Goal: Task Accomplishment & Management: Manage account settings

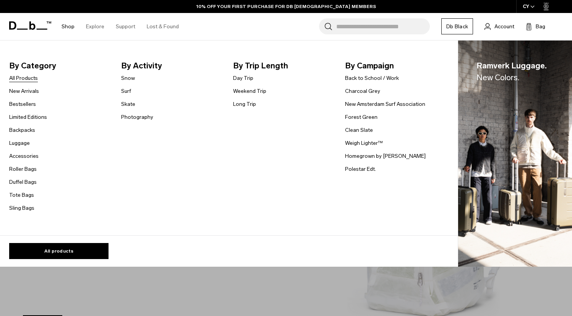
click at [23, 78] on link "All Products" at bounding box center [23, 78] width 29 height 8
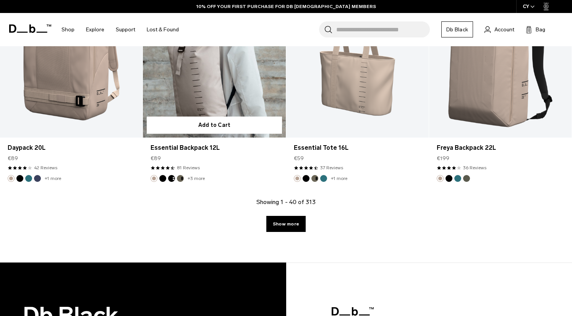
scroll to position [2416, 0]
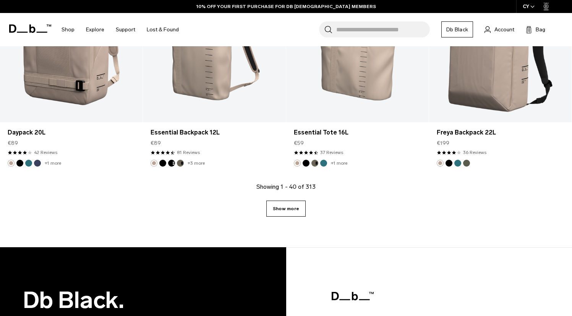
click at [281, 211] on link "Show more" at bounding box center [285, 209] width 39 height 16
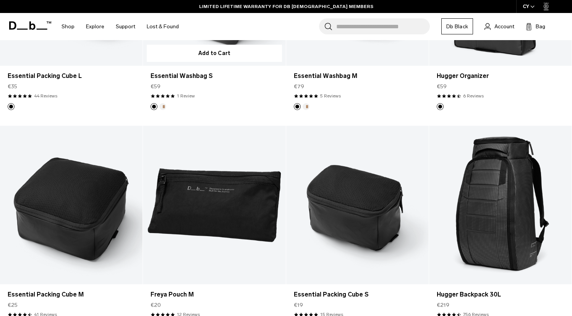
scroll to position [4060, 0]
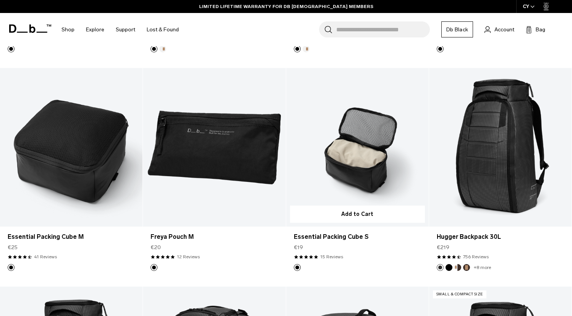
click at [362, 156] on link "Essential Packing Cube S" at bounding box center [357, 147] width 143 height 159
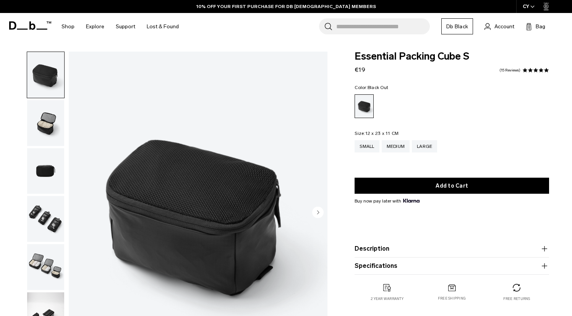
click at [34, 172] on img "button" at bounding box center [45, 171] width 37 height 46
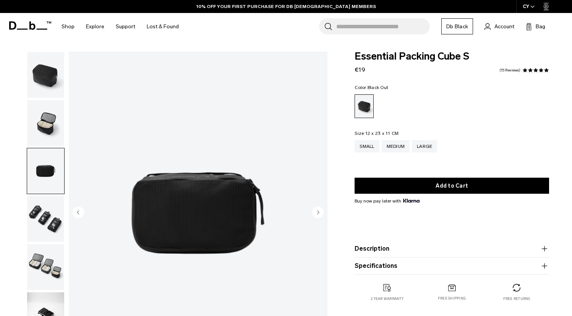
click at [41, 213] on img "button" at bounding box center [45, 219] width 37 height 46
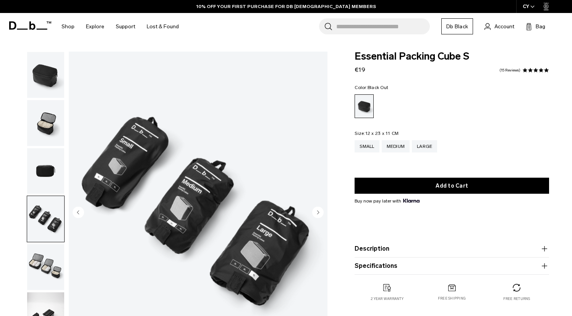
click at [46, 251] on img "button" at bounding box center [45, 267] width 37 height 46
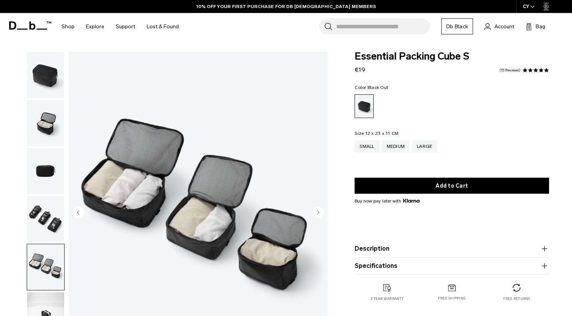
click at [41, 125] on img "button" at bounding box center [45, 123] width 37 height 46
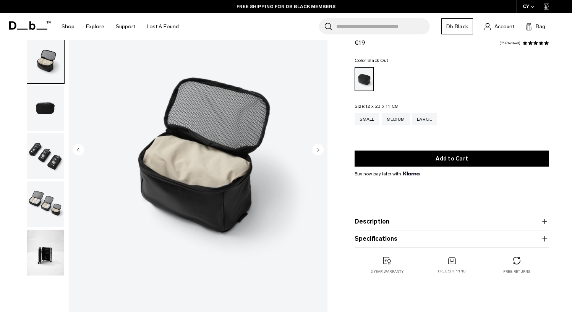
scroll to position [64, 0]
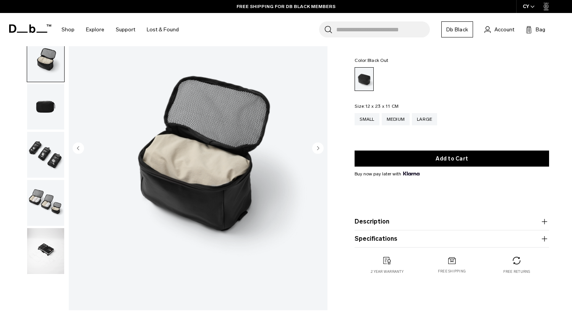
click at [50, 253] on img "button" at bounding box center [45, 251] width 37 height 46
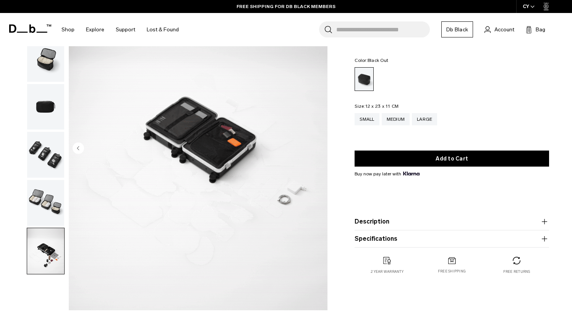
click at [44, 217] on img "button" at bounding box center [45, 203] width 37 height 46
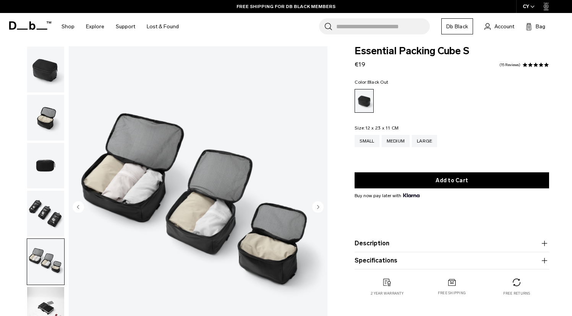
scroll to position [0, 0]
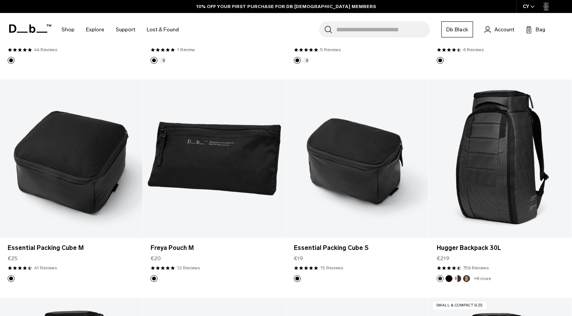
scroll to position [1693, 0]
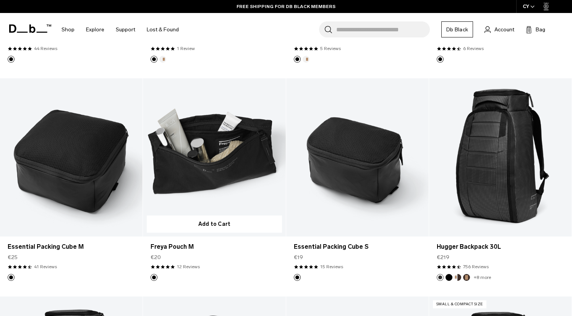
click at [191, 185] on link "Freya Pouch M" at bounding box center [214, 157] width 143 height 159
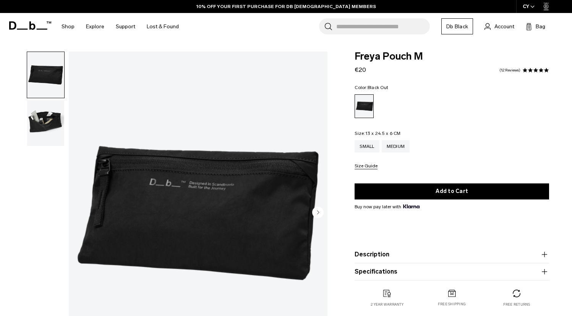
click at [47, 118] on img "button" at bounding box center [45, 123] width 37 height 46
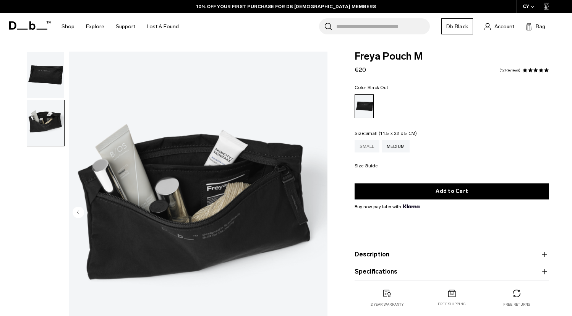
click at [362, 146] on div "Small" at bounding box center [367, 146] width 24 height 12
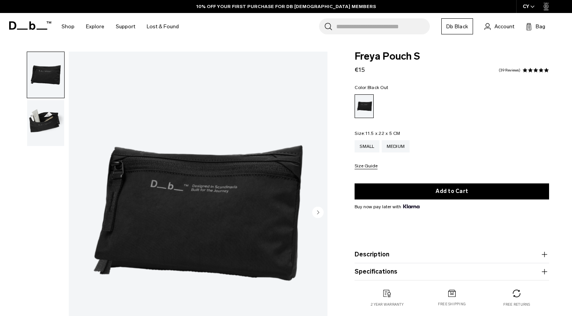
click at [53, 131] on img "button" at bounding box center [45, 123] width 37 height 46
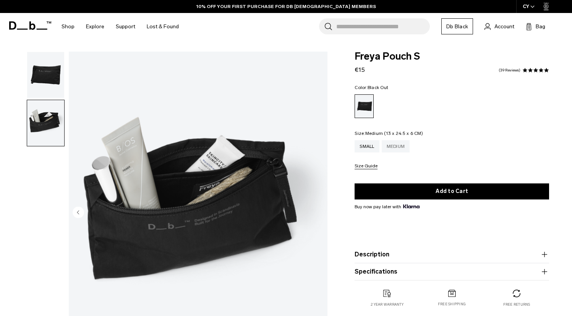
click at [402, 151] on div "Medium" at bounding box center [396, 146] width 28 height 12
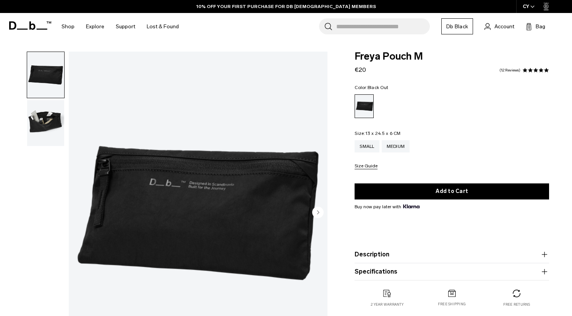
click at [48, 123] on img "button" at bounding box center [45, 123] width 37 height 46
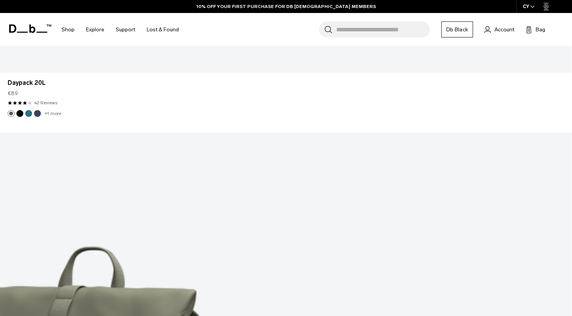
scroll to position [2198, 0]
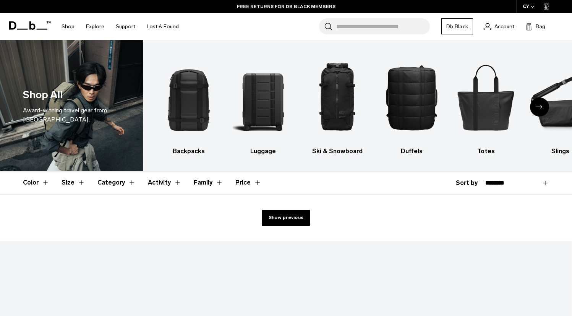
click at [533, 8] on span "button" at bounding box center [533, 7] width 4 height 6
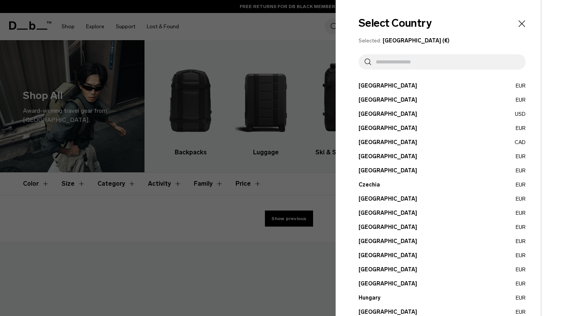
click at [372, 98] on button "Belgium EUR" at bounding box center [442, 100] width 167 height 8
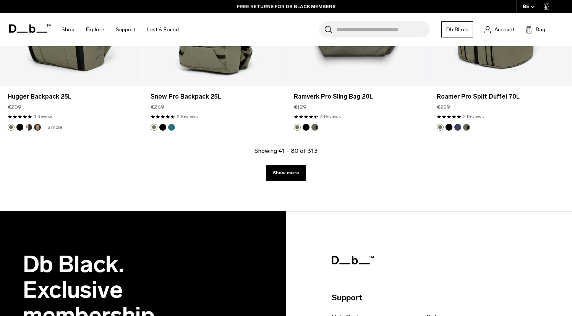
scroll to position [2285, 0]
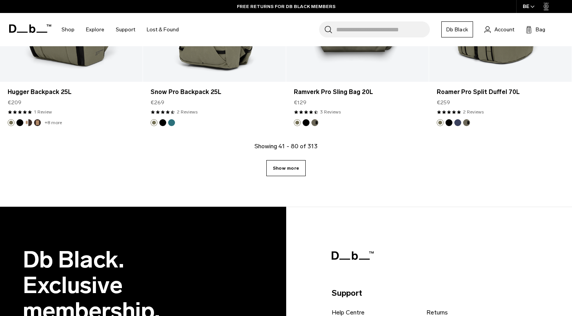
click at [291, 170] on link "Show more" at bounding box center [285, 168] width 39 height 16
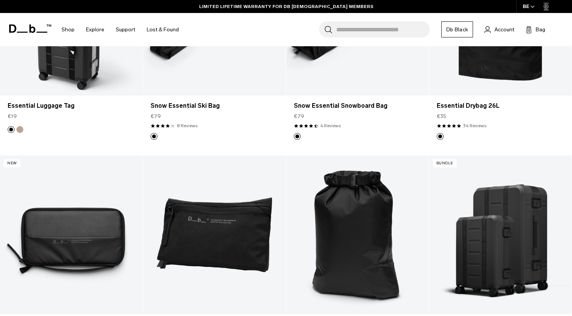
scroll to position [4349, 0]
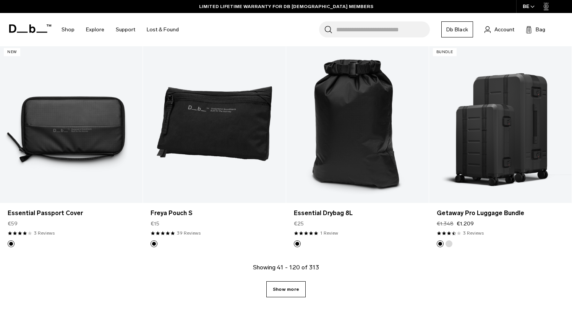
click at [277, 286] on link "Show more" at bounding box center [285, 289] width 39 height 16
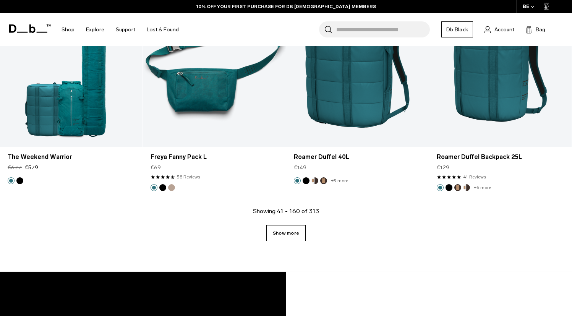
scroll to position [6609, 0]
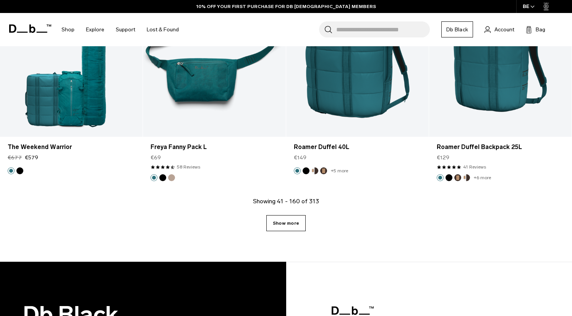
click at [302, 216] on link "Show more" at bounding box center [285, 223] width 39 height 16
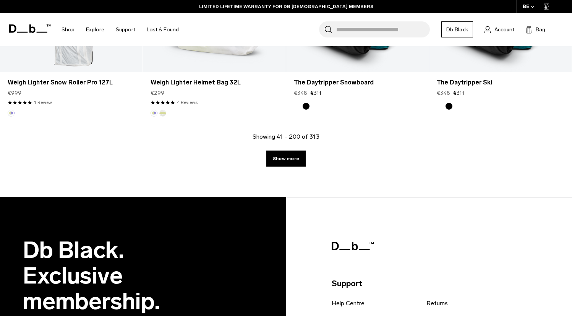
scroll to position [8865, 0]
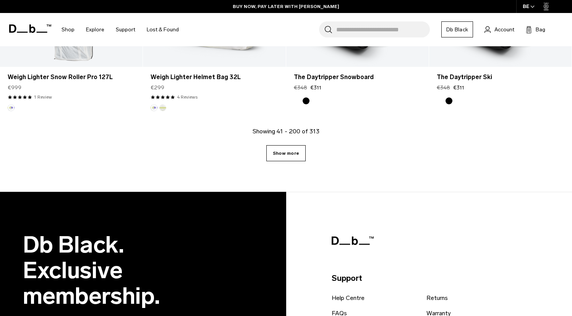
click at [276, 157] on link "Show more" at bounding box center [285, 153] width 39 height 16
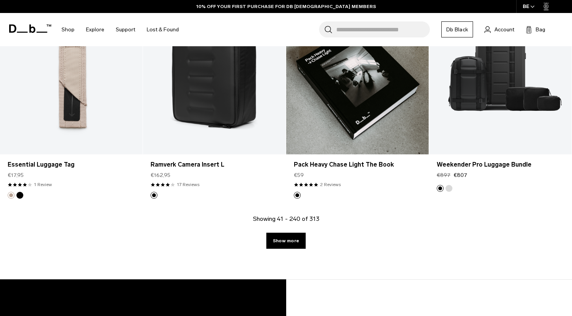
scroll to position [10953, 0]
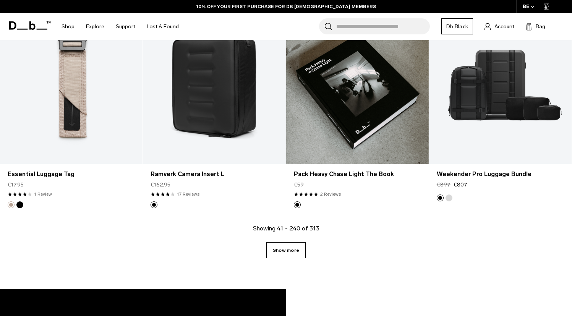
click at [294, 247] on link "Show more" at bounding box center [285, 250] width 39 height 16
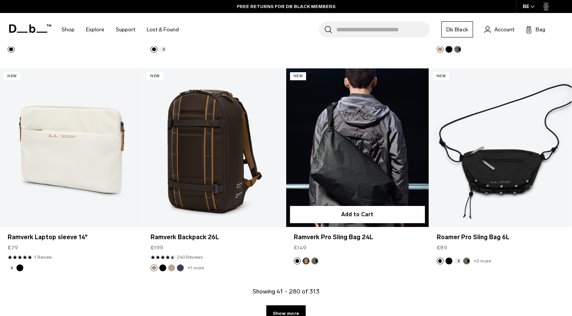
scroll to position [13078, 0]
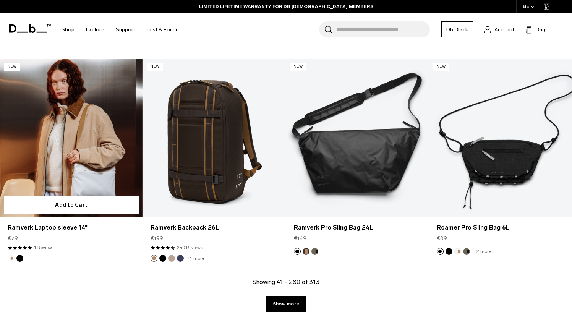
click at [71, 144] on link "Ramverk Laptop sleeve 14" at bounding box center [71, 138] width 143 height 159
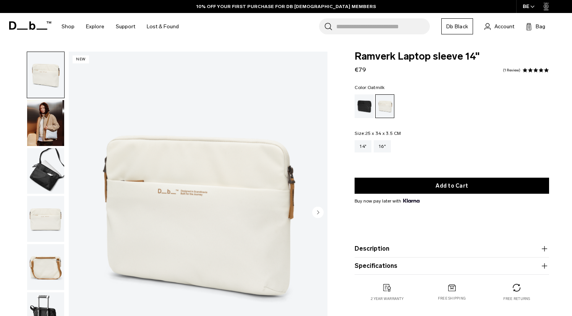
click at [51, 134] on img "button" at bounding box center [45, 123] width 37 height 46
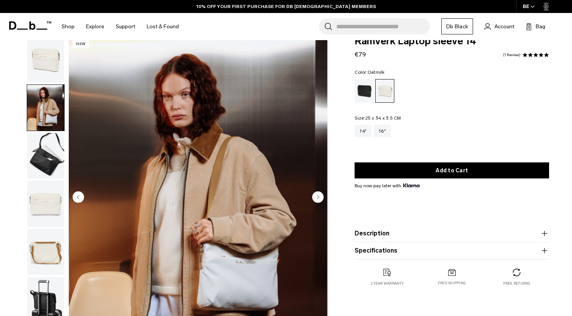
scroll to position [31, 0]
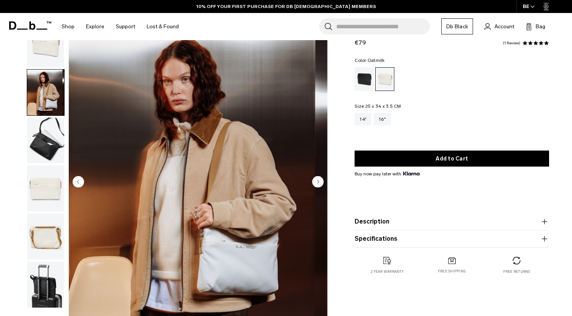
click at [51, 134] on img "button" at bounding box center [45, 141] width 37 height 46
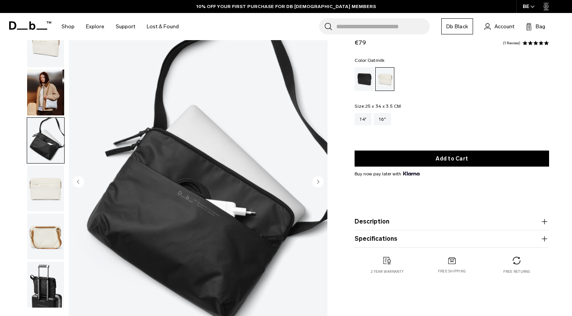
click at [42, 188] on img "button" at bounding box center [45, 189] width 37 height 46
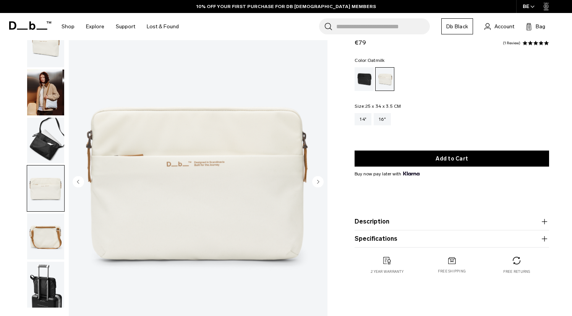
click at [38, 234] on img "button" at bounding box center [45, 237] width 37 height 46
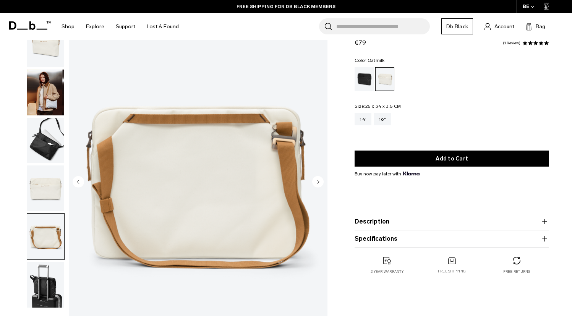
click at [43, 289] on img "button" at bounding box center [45, 285] width 37 height 46
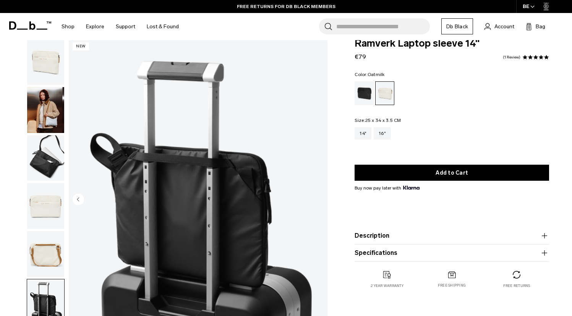
scroll to position [0, 0]
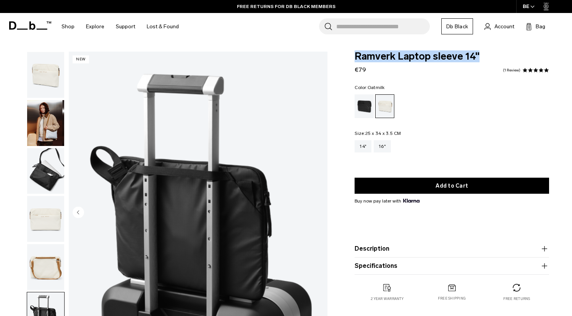
drag, startPoint x: 355, startPoint y: 58, endPoint x: 481, endPoint y: 54, distance: 125.8
click at [481, 54] on span "Ramverk Laptop sleeve 14"" at bounding box center [452, 57] width 195 height 10
copy span "Ramverk Laptop sleeve 14""
click at [46, 224] on img "button" at bounding box center [45, 219] width 37 height 46
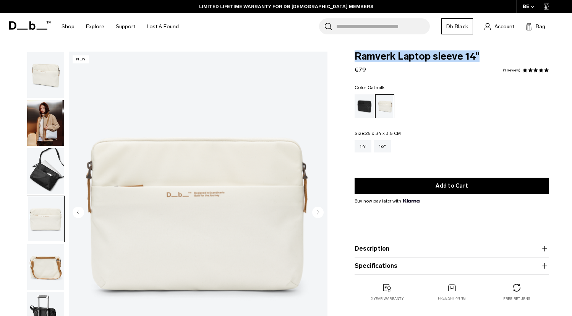
click at [46, 274] on img "button" at bounding box center [45, 267] width 37 height 46
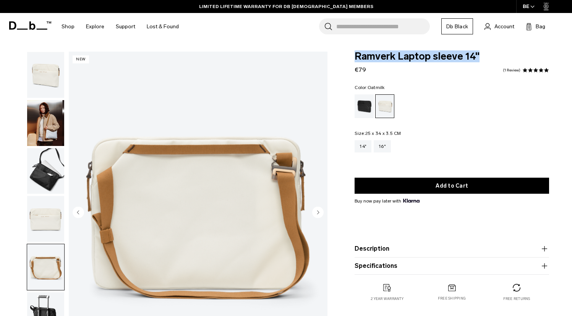
click at [44, 227] on img "button" at bounding box center [45, 219] width 37 height 46
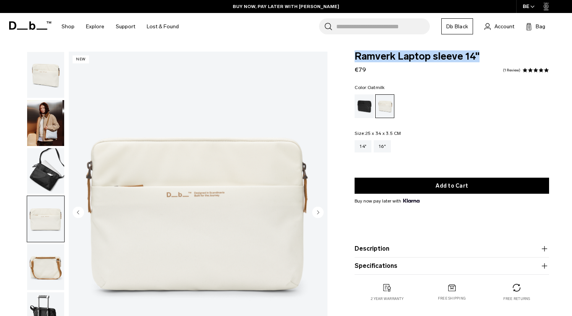
click at [52, 172] on img "button" at bounding box center [45, 171] width 37 height 46
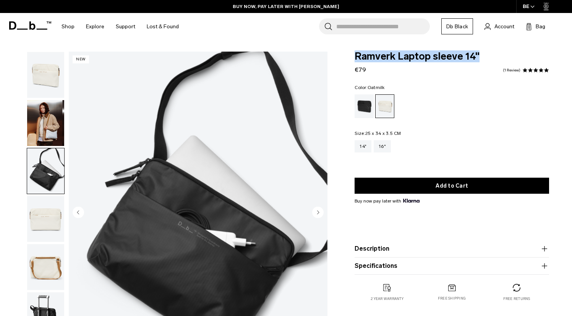
click at [48, 133] on img "button" at bounding box center [45, 123] width 37 height 46
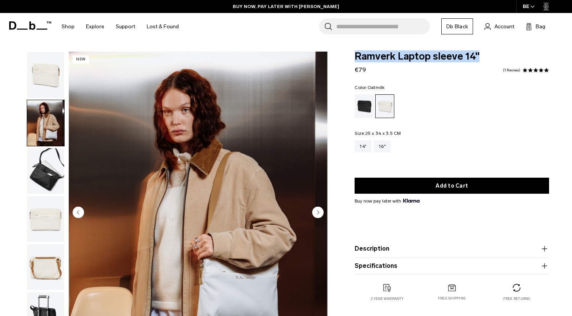
click at [37, 235] on img "button" at bounding box center [45, 219] width 37 height 46
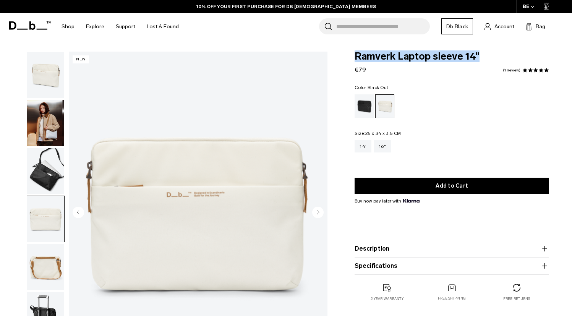
click at [368, 104] on div "Black Out" at bounding box center [364, 106] width 19 height 24
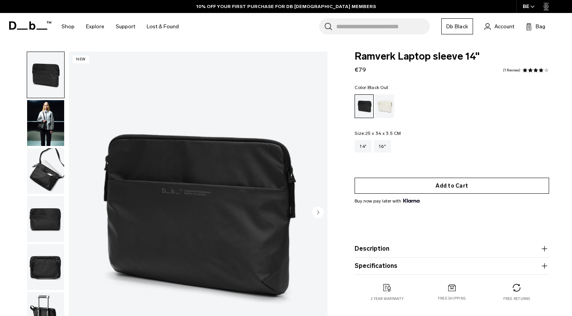
click at [422, 187] on button "Add to Cart" at bounding box center [452, 186] width 195 height 16
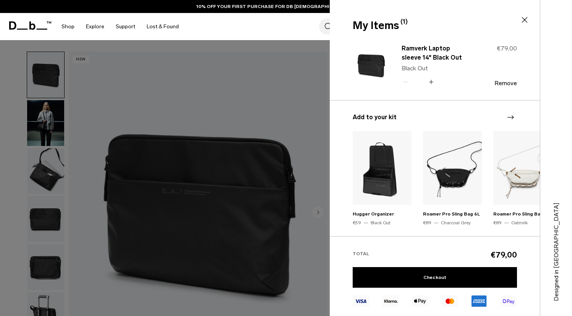
click at [298, 98] on div at bounding box center [286, 158] width 572 height 316
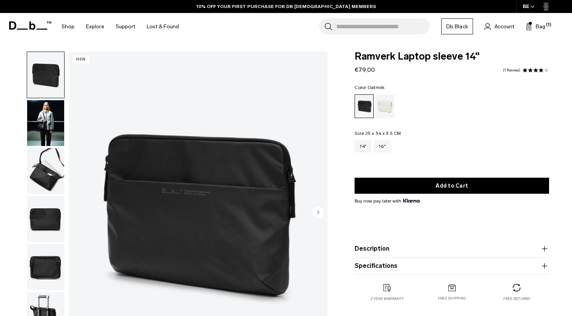
click at [385, 109] on div "Oatmilk" at bounding box center [384, 106] width 19 height 24
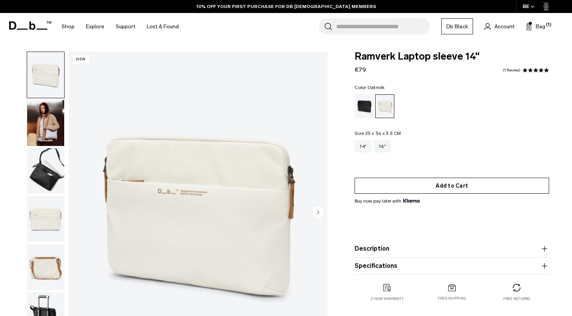
click at [386, 190] on button "Add to Cart" at bounding box center [452, 186] width 195 height 16
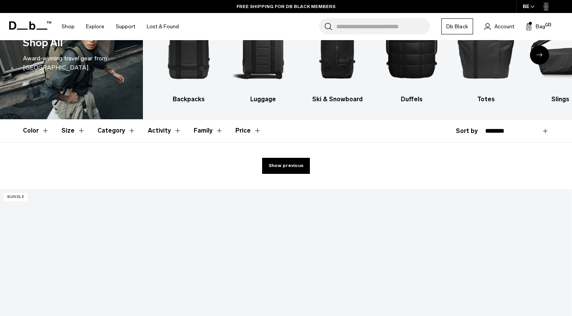
scroll to position [58, 0]
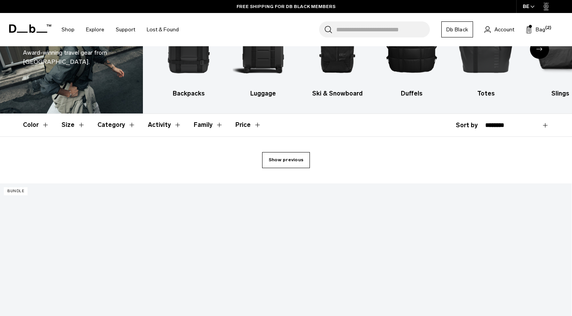
click at [289, 166] on link "Show previous" at bounding box center [286, 160] width 48 height 16
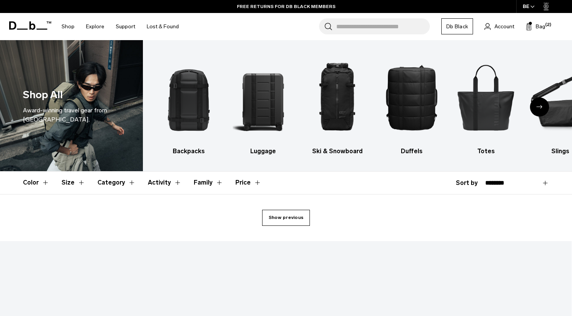
click at [279, 222] on link "Show previous" at bounding box center [286, 218] width 48 height 16
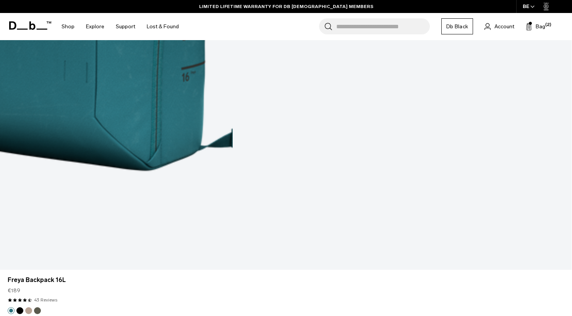
scroll to position [1287, 0]
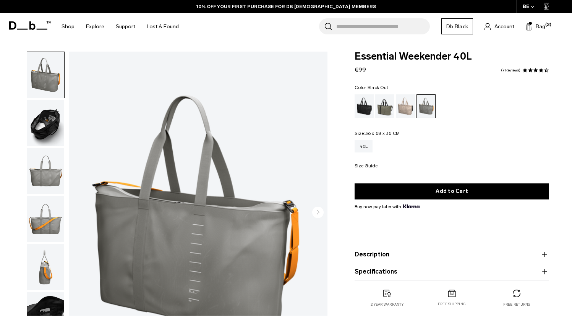
click at [360, 102] on div "Black Out" at bounding box center [364, 106] width 19 height 24
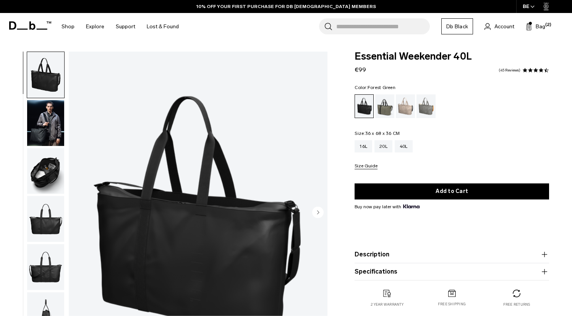
click at [383, 109] on div "Forest Green" at bounding box center [384, 106] width 19 height 24
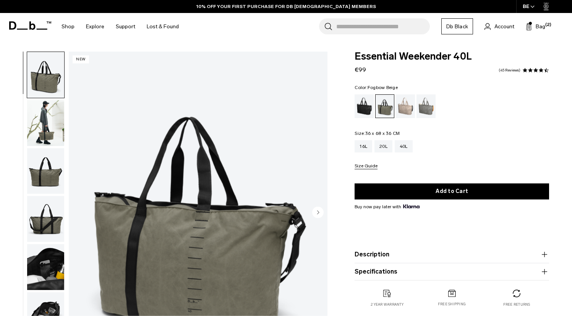
click at [411, 109] on div "Fogbow Beige" at bounding box center [405, 106] width 19 height 24
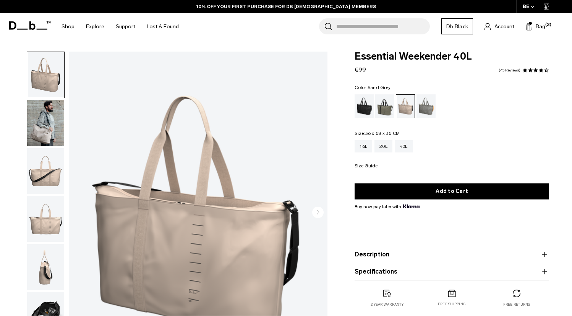
click at [425, 108] on div "Sand Grey" at bounding box center [426, 106] width 19 height 24
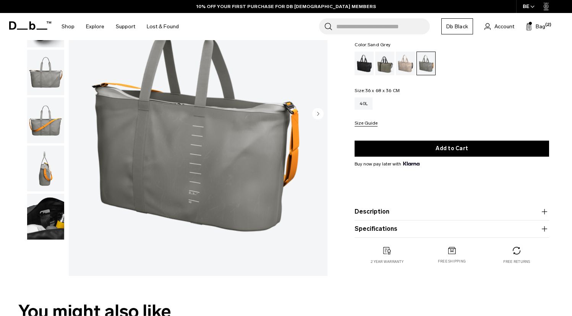
scroll to position [102, 0]
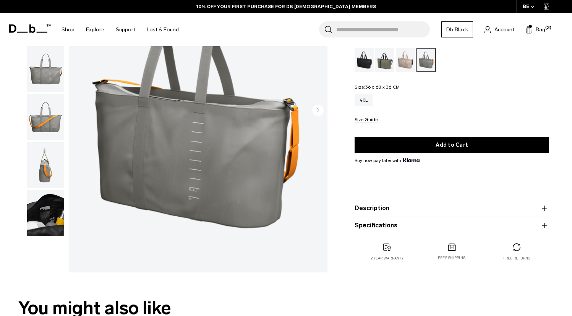
click at [43, 182] on img "button" at bounding box center [45, 165] width 37 height 46
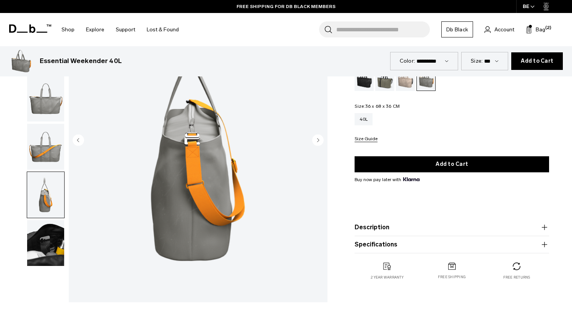
scroll to position [0, 0]
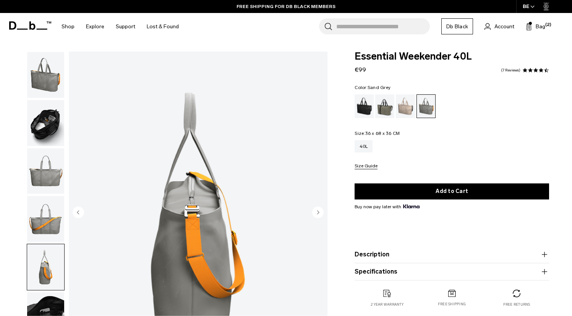
click at [377, 256] on button "Description" at bounding box center [452, 254] width 195 height 9
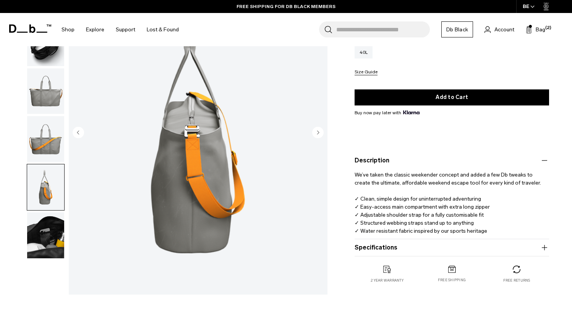
scroll to position [96, 0]
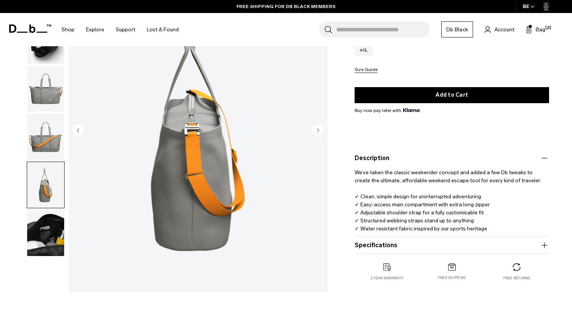
click at [377, 247] on button "Specifications" at bounding box center [452, 245] width 195 height 9
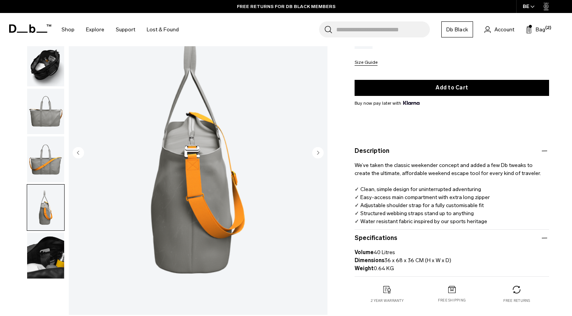
scroll to position [0, 0]
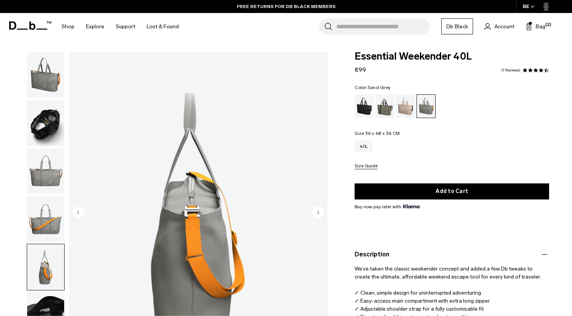
click at [50, 175] on img "button" at bounding box center [45, 171] width 37 height 46
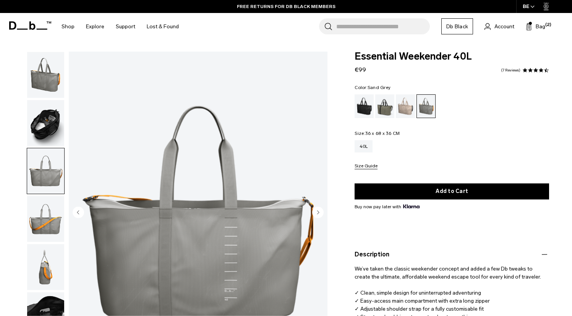
click at [51, 130] on img "button" at bounding box center [45, 123] width 37 height 46
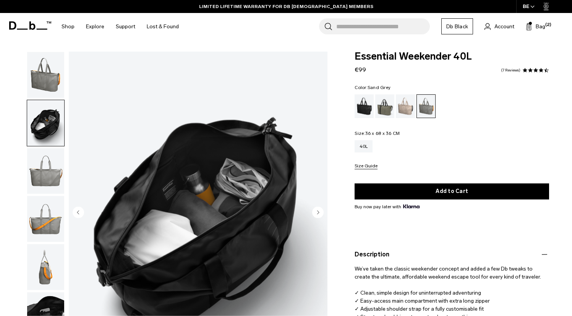
click at [47, 87] on img "button" at bounding box center [45, 75] width 37 height 46
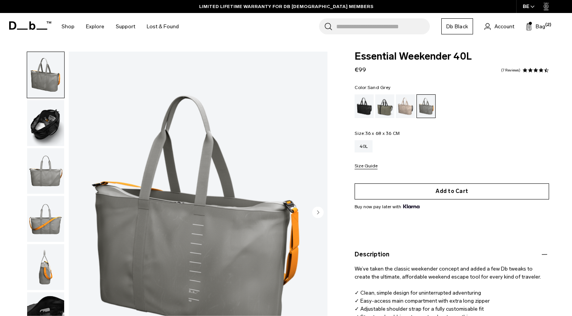
click at [438, 195] on button "Add to Cart" at bounding box center [452, 191] width 195 height 16
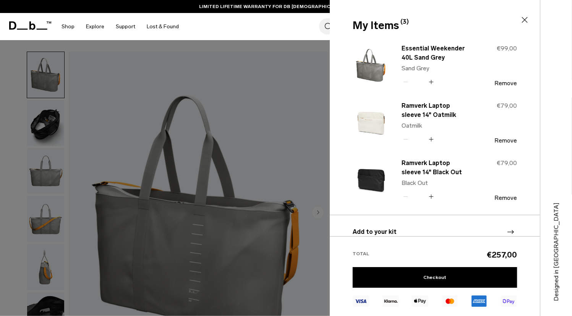
click at [292, 134] on div at bounding box center [286, 158] width 572 height 316
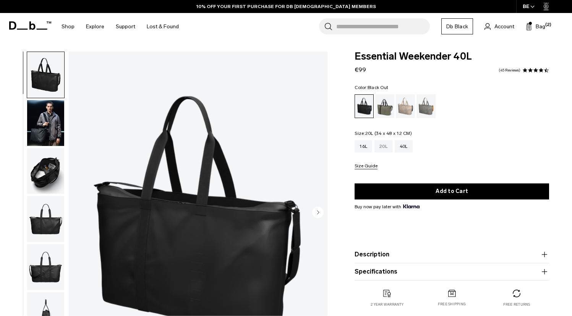
click at [380, 146] on div "20L" at bounding box center [384, 146] width 18 height 12
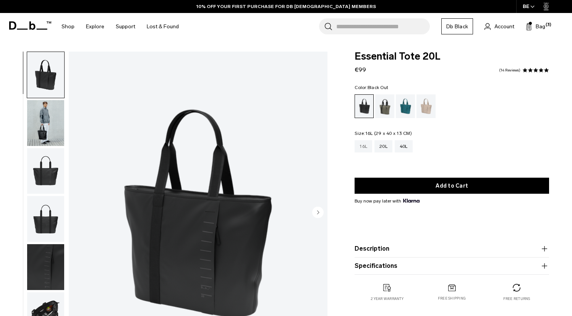
click at [359, 151] on div "16L" at bounding box center [364, 146] width 18 height 12
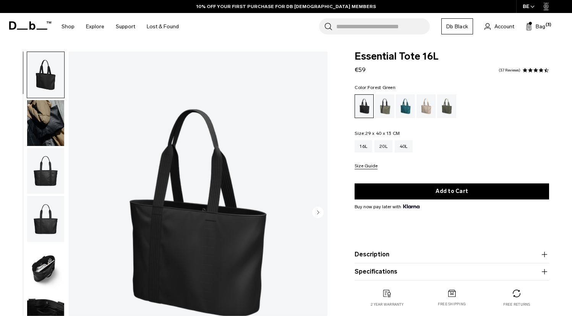
click at [386, 109] on div "Forest Green" at bounding box center [384, 106] width 19 height 24
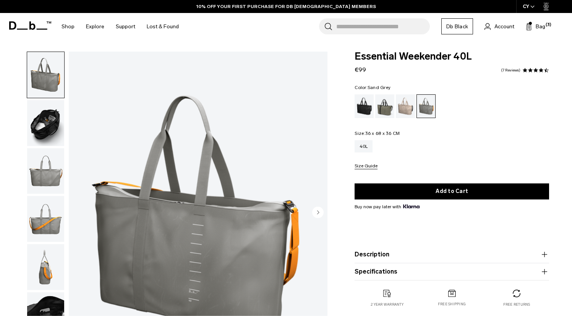
click at [458, 28] on link "Db Black" at bounding box center [457, 26] width 32 height 16
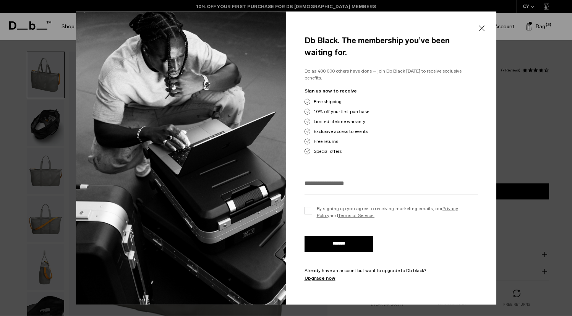
click at [334, 177] on input "email" at bounding box center [392, 183] width 174 height 13
type input "**********"
click at [309, 209] on label "By signing up you agree to receiving marketing emails, our Privacy Policy and T…" at bounding box center [392, 212] width 174 height 14
click at [323, 242] on input "*******" at bounding box center [339, 244] width 69 height 16
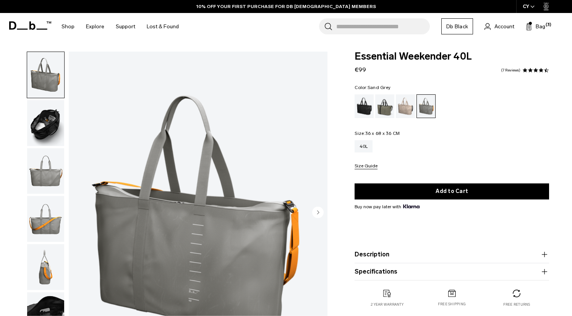
click at [459, 25] on link "Db Black" at bounding box center [457, 26] width 32 height 16
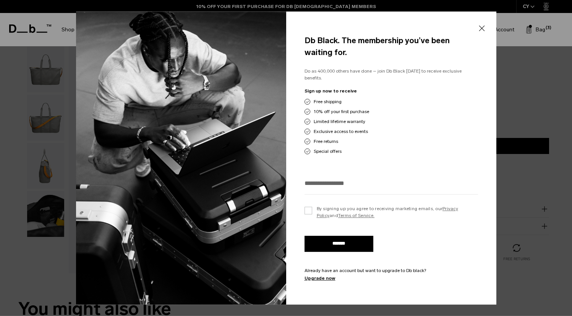
scroll to position [105, 0]
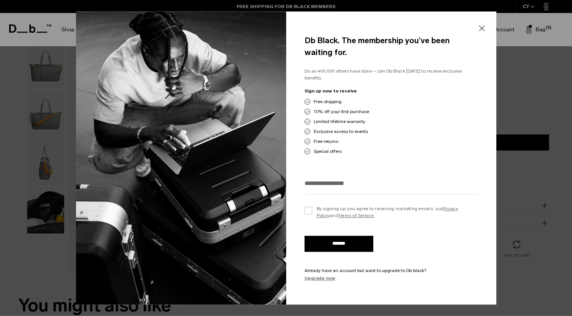
click at [315, 276] on link "Upgrade now" at bounding box center [392, 278] width 174 height 7
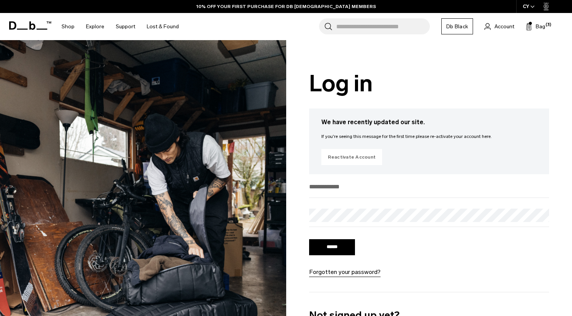
click at [350, 158] on link "Reactivate Account" at bounding box center [351, 157] width 61 height 16
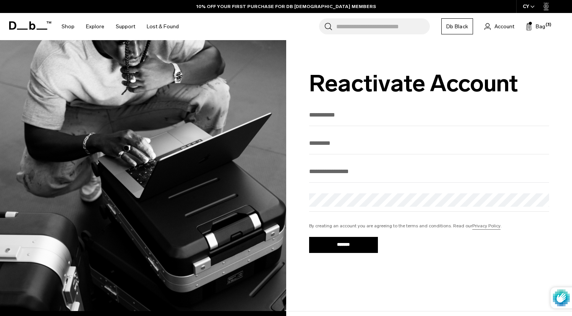
click at [361, 178] on input "Enter your email" at bounding box center [429, 171] width 240 height 13
paste input "**********"
type input "**********"
click at [373, 141] on input "Last Name" at bounding box center [429, 143] width 240 height 13
type input "**********"
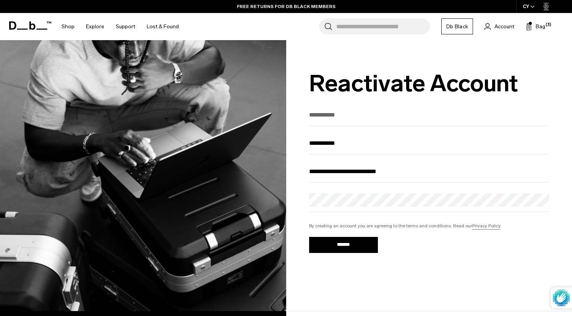
click at [342, 113] on input "First Name" at bounding box center [429, 115] width 240 height 13
type input "******"
click at [344, 243] on input "*******" at bounding box center [343, 245] width 69 height 16
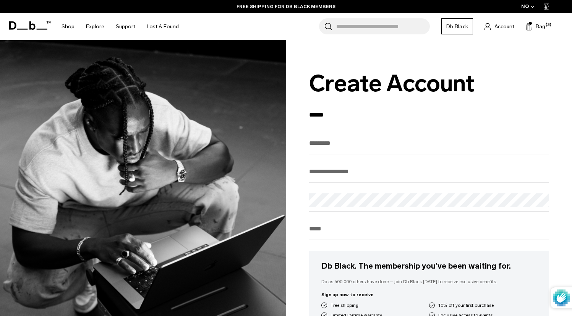
type input "******"
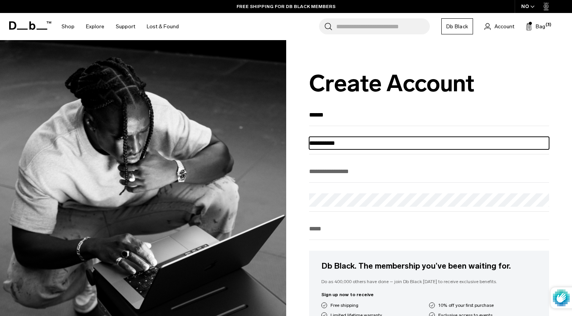
type input "**********"
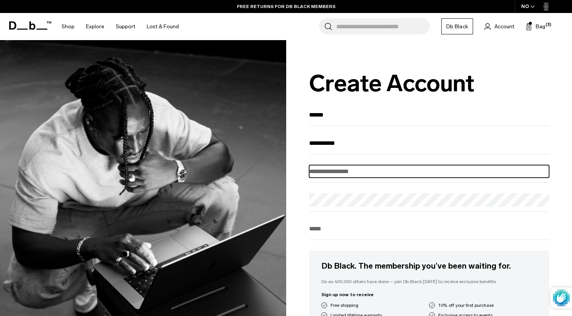
paste input "**********"
type input "**********"
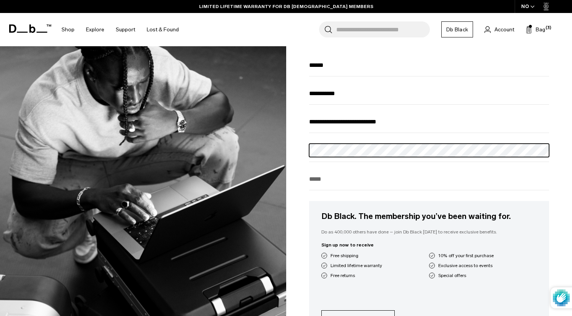
scroll to position [54, 0]
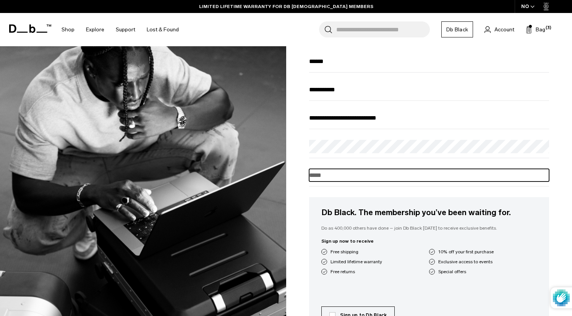
click at [412, 182] on input "Phone" at bounding box center [429, 175] width 240 height 13
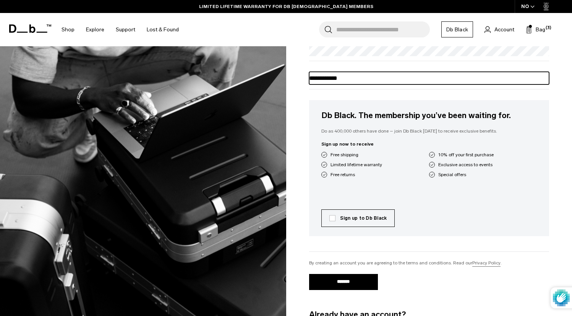
scroll to position [151, 0]
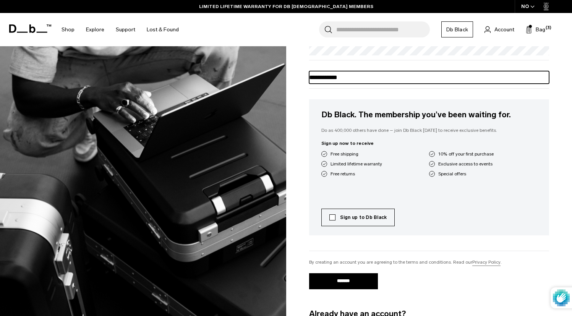
type input "**********"
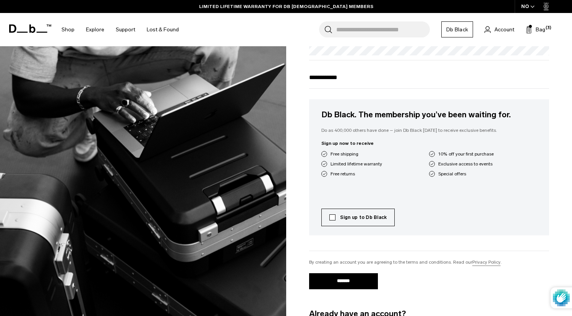
click at [336, 219] on label "Sign up to Db Black" at bounding box center [358, 217] width 58 height 7
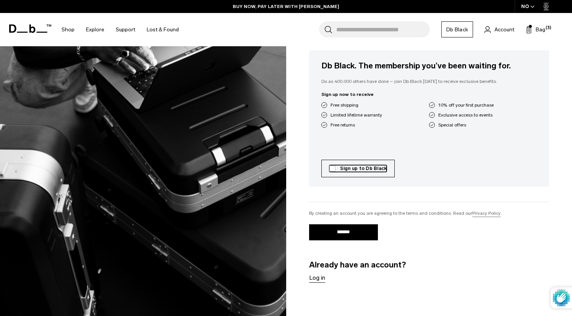
scroll to position [203, 0]
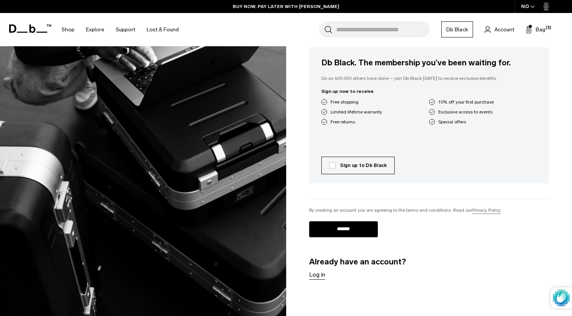
click at [344, 230] on input "*******" at bounding box center [343, 229] width 69 height 16
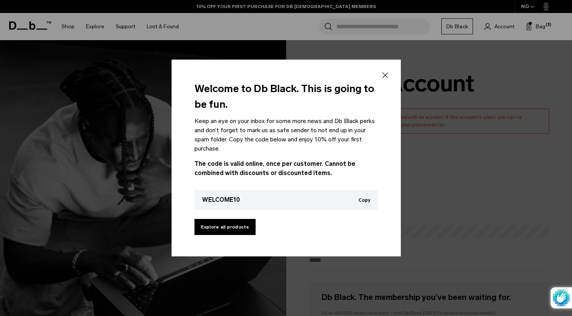
click at [385, 74] on icon at bounding box center [385, 75] width 9 height 9
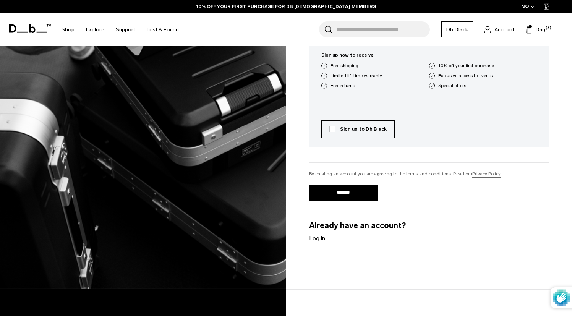
scroll to position [272, 0]
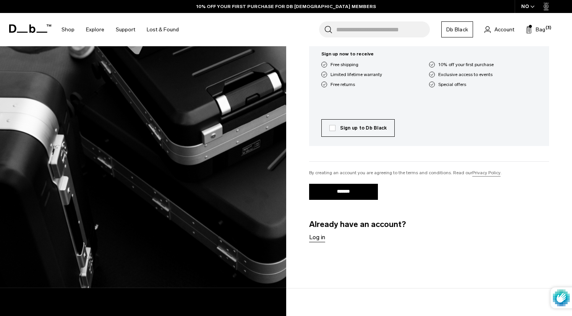
click at [315, 242] on link "Log in" at bounding box center [317, 237] width 16 height 9
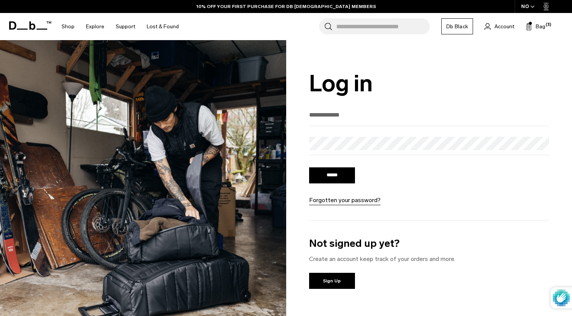
type input "**********"
click at [321, 179] on input "******" at bounding box center [332, 175] width 46 height 16
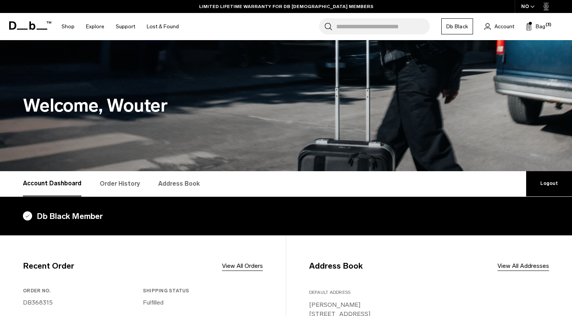
click at [531, 11] on div "NO" at bounding box center [528, 6] width 27 height 13
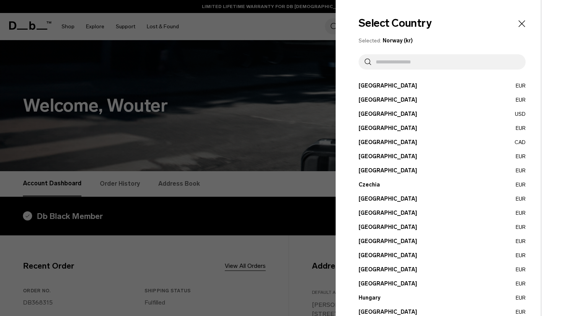
click at [367, 100] on button "Belgium EUR" at bounding box center [442, 100] width 167 height 8
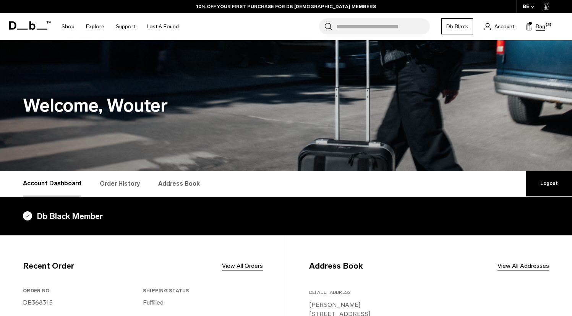
click at [543, 28] on span "Bag" at bounding box center [541, 27] width 10 height 8
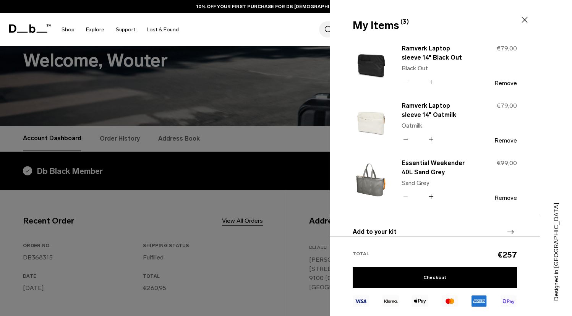
click at [520, 20] on div "My Items (3) Close" at bounding box center [434, 26] width 209 height 16
click at [524, 20] on icon at bounding box center [525, 20] width 6 height 6
